Goal: Task Accomplishment & Management: Manage account settings

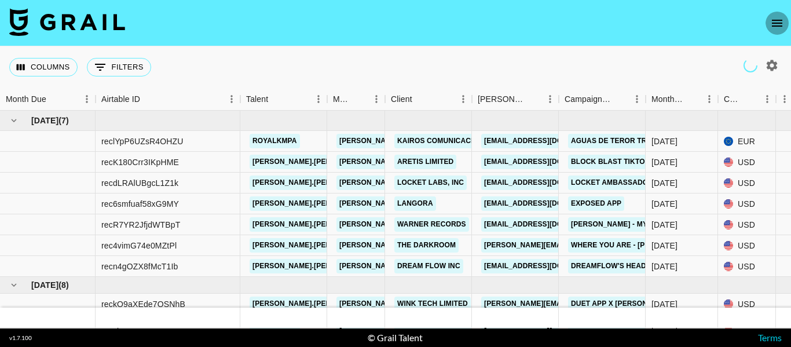
click at [775, 24] on icon "open drawer" at bounding box center [778, 23] width 14 height 14
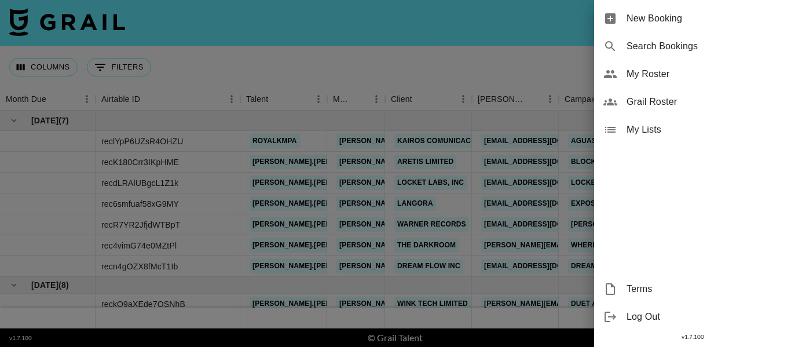
click at [664, 78] on span "My Roster" at bounding box center [704, 74] width 155 height 14
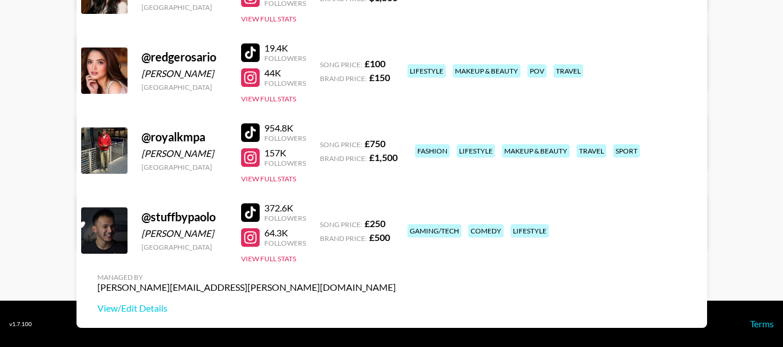
scroll to position [231, 0]
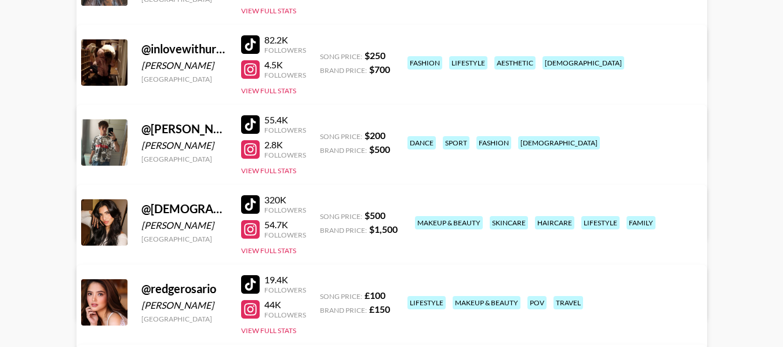
click at [396, 294] on link "View/Edit Details" at bounding box center [246, 300] width 298 height 12
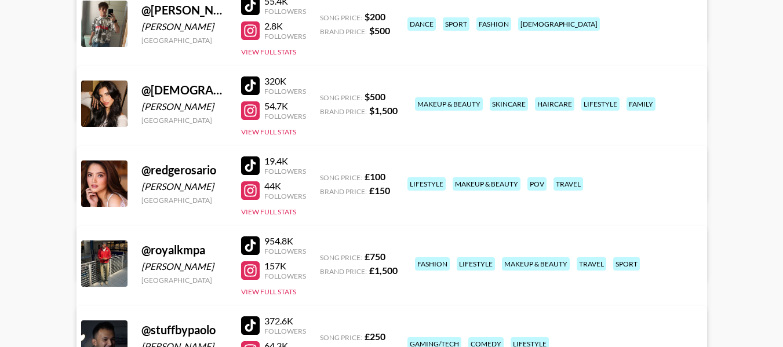
scroll to position [290, 0]
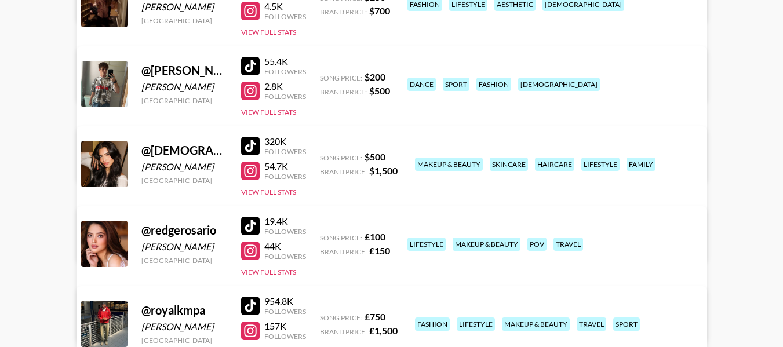
click at [396, 156] on link "View/Edit Details" at bounding box center [246, 162] width 298 height 12
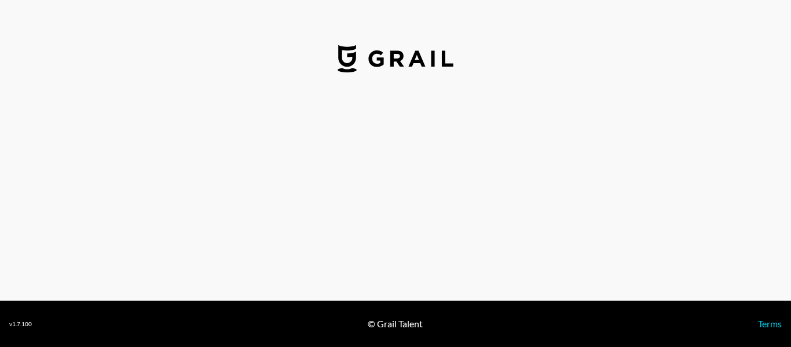
select select "USD"
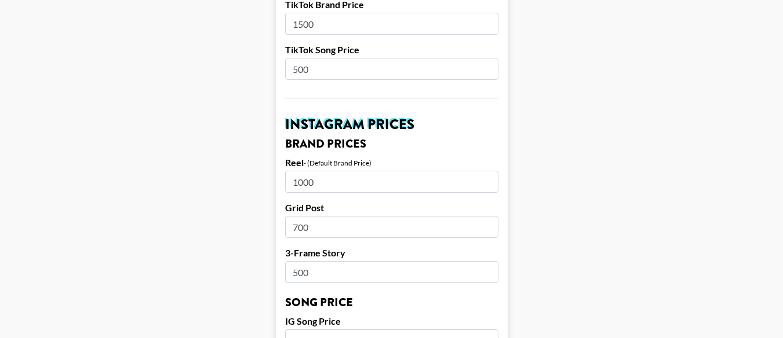
scroll to position [579, 0]
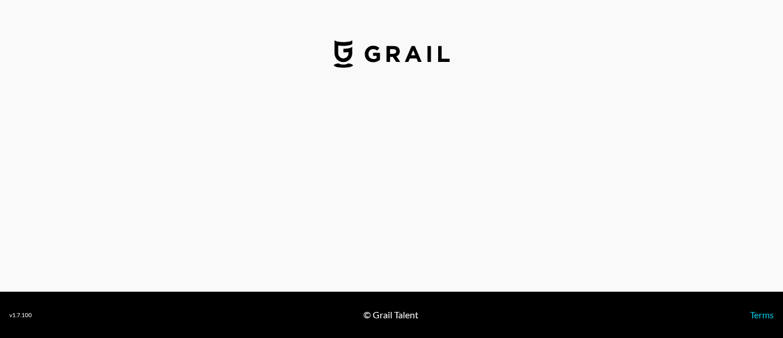
select select "USD"
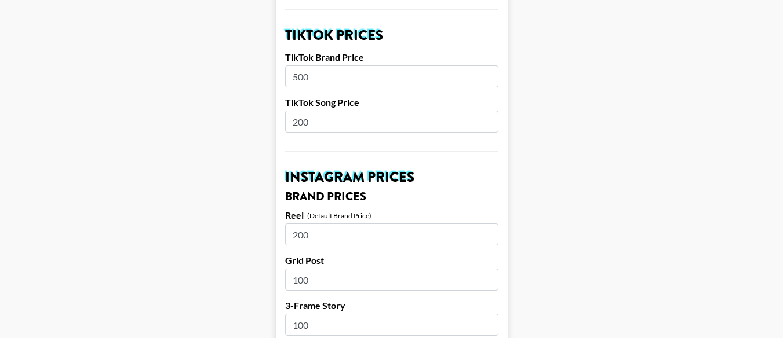
scroll to position [521, 0]
